Goal: Check status: Check status

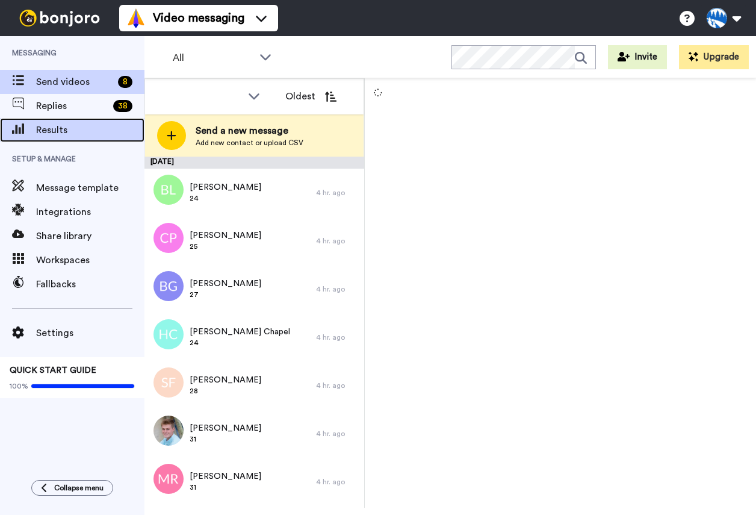
click at [73, 134] on span "Results" at bounding box center [90, 130] width 108 height 14
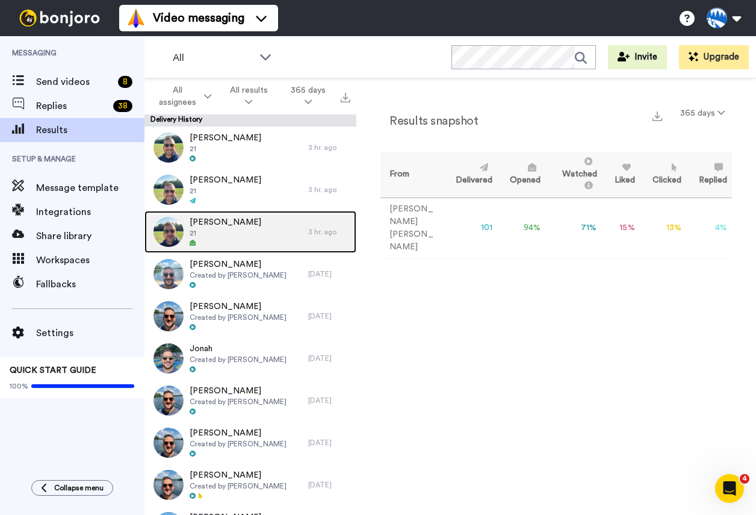
click at [219, 232] on span "21" at bounding box center [226, 233] width 72 height 10
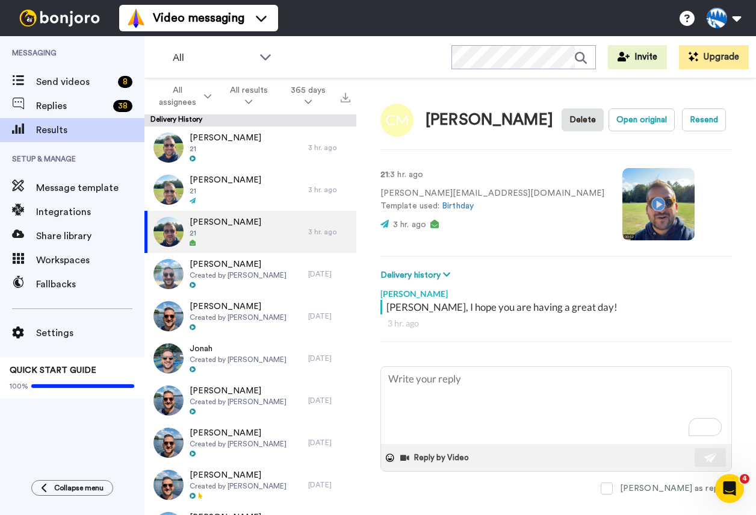
click at [622, 200] on video at bounding box center [658, 204] width 72 height 72
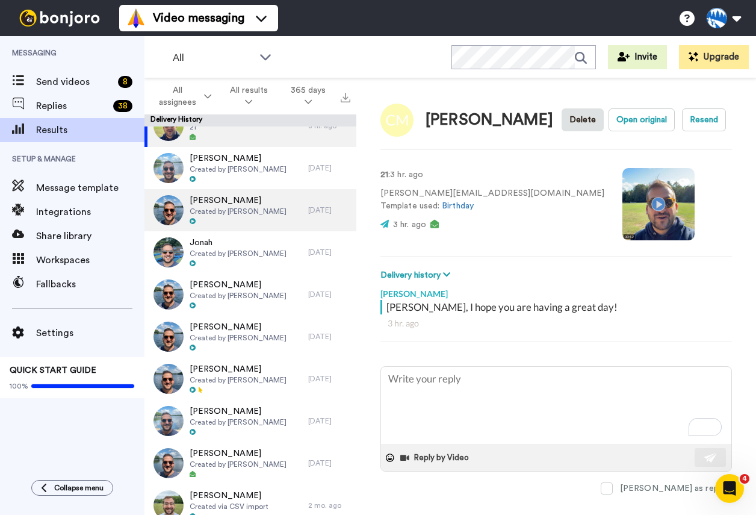
scroll to position [108, 0]
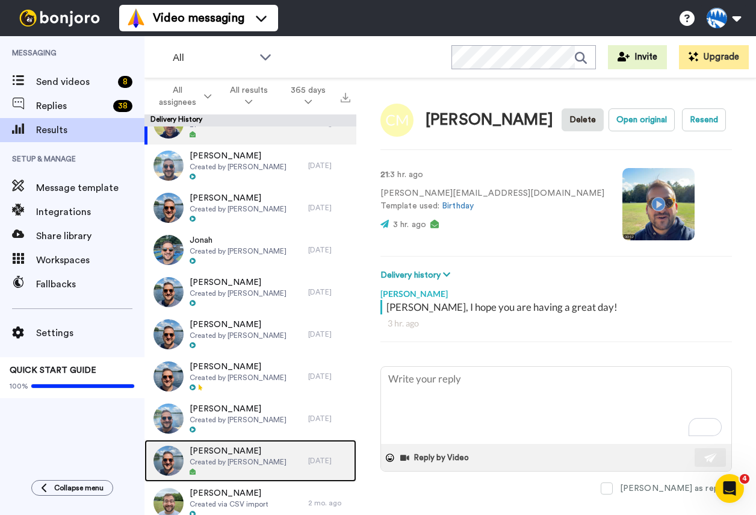
click at [211, 454] on span "[PERSON_NAME]" at bounding box center [238, 451] width 97 height 12
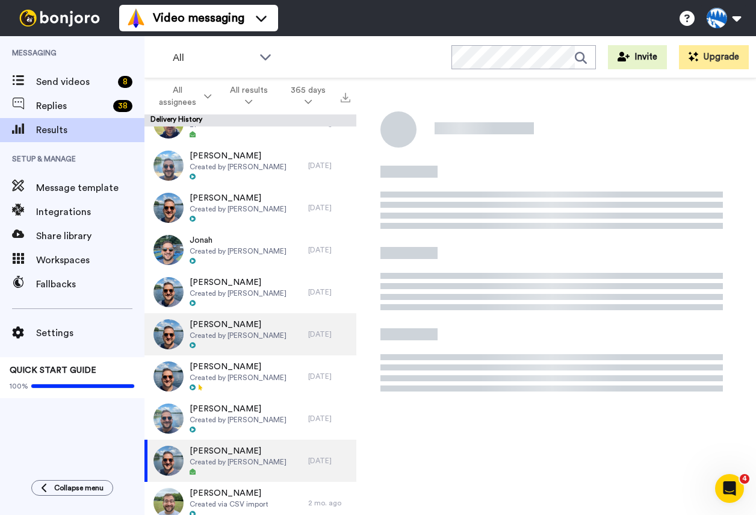
type textarea "x"
